Goal: Task Accomplishment & Management: Manage account settings

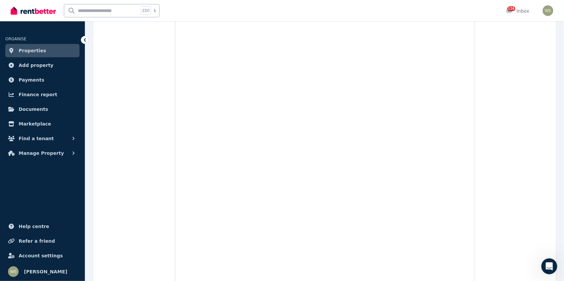
click at [29, 53] on span "Properties" at bounding box center [33, 51] width 28 height 8
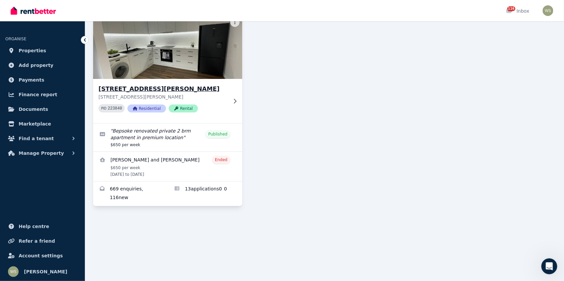
scroll to position [67, 0]
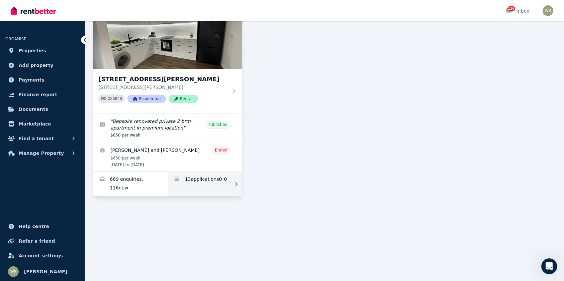
click at [191, 178] on link "Applications for 9B MABEL ST,, NORTH PERTH" at bounding box center [205, 184] width 75 height 25
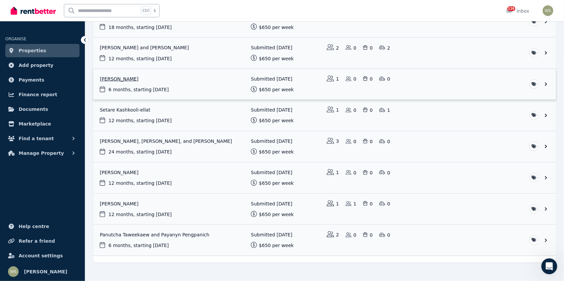
scroll to position [233, 0]
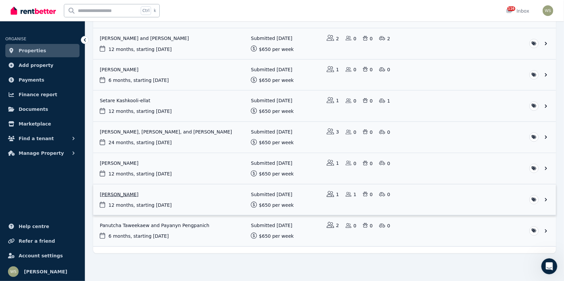
click at [119, 203] on link "View application: Karen Gregory" at bounding box center [324, 199] width 463 height 31
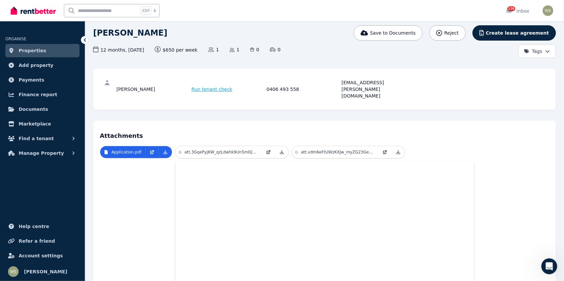
scroll to position [33, 0]
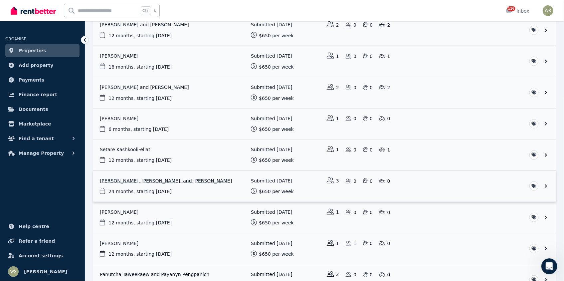
scroll to position [233, 0]
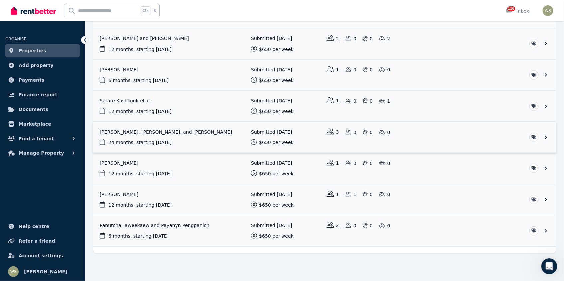
click at [545, 135] on link "View application: Lucie Debusschere, Nabil Merkache, and Kevin Vivier" at bounding box center [324, 137] width 463 height 31
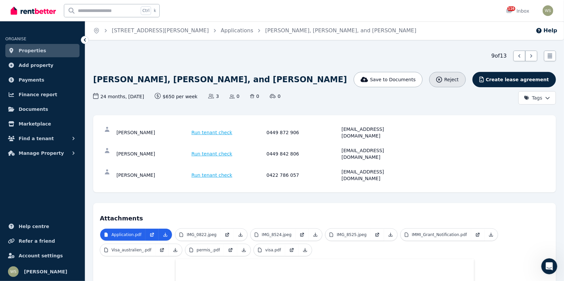
click at [442, 79] on icon "button" at bounding box center [439, 80] width 6 height 6
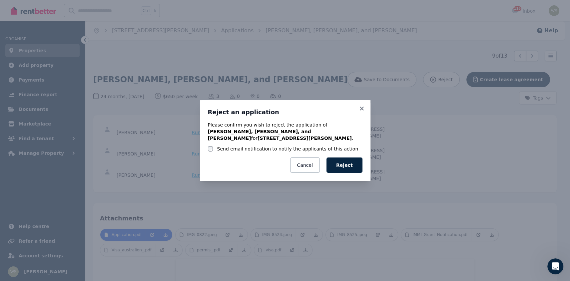
click at [341, 162] on button "Reject" at bounding box center [344, 164] width 36 height 15
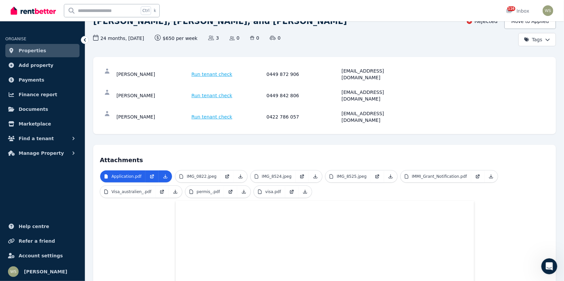
scroll to position [67, 0]
